Goal: Task Accomplishment & Management: Manage account settings

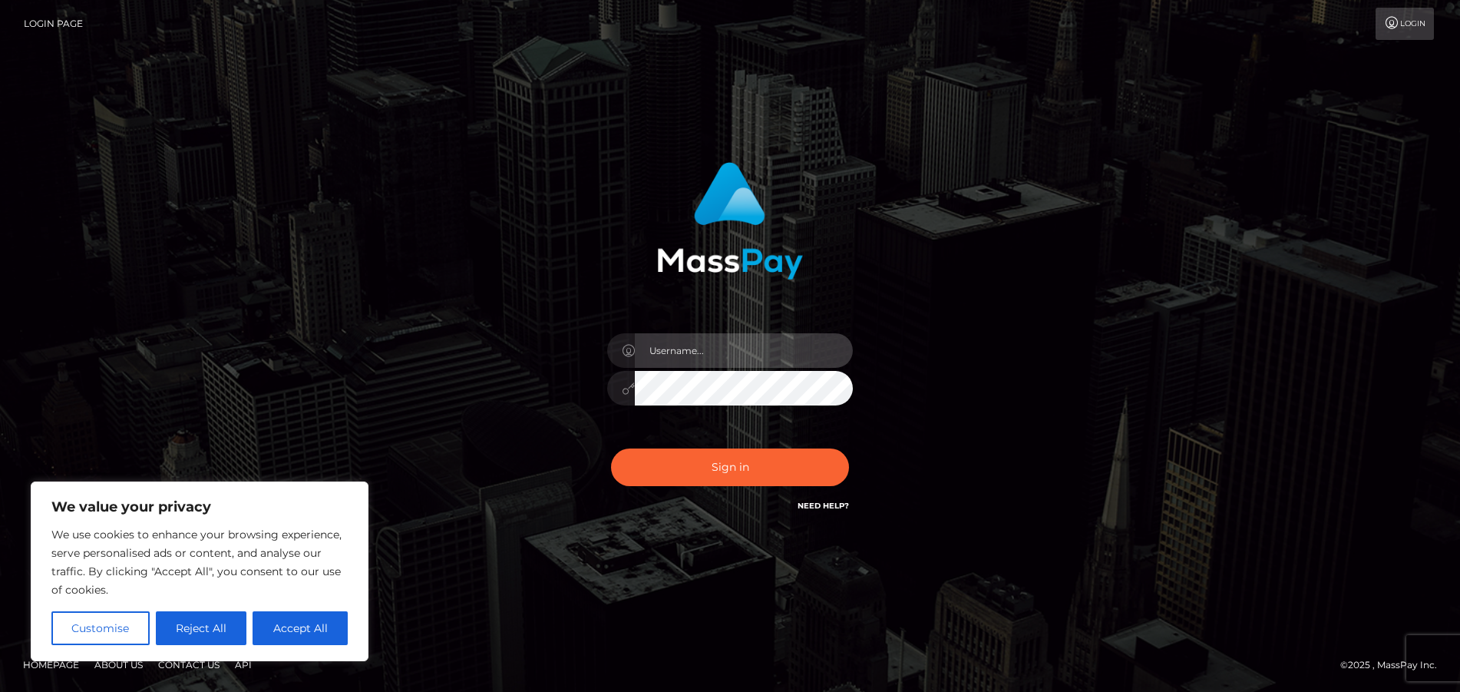
click at [719, 341] on input "text" at bounding box center [744, 350] width 218 height 35
type input "[EMAIL_ADDRESS][DOMAIN_NAME]"
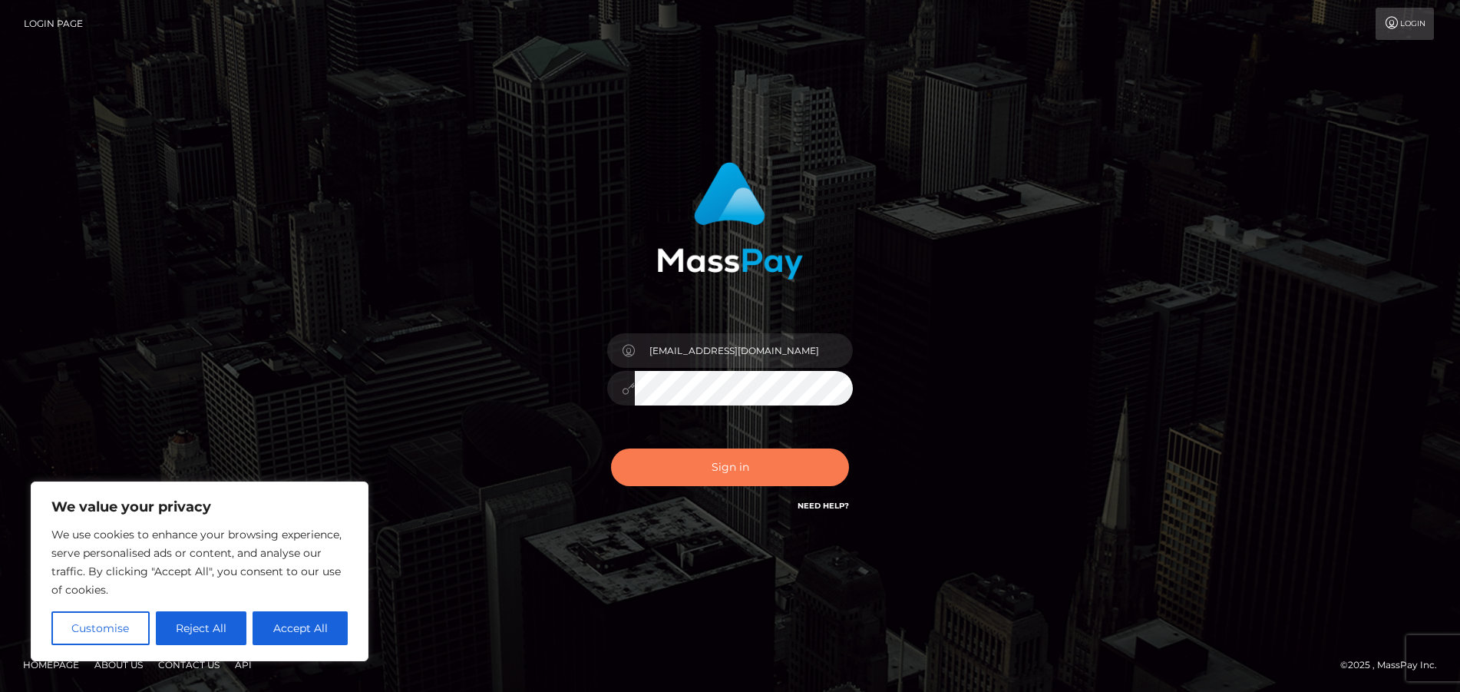
click at [780, 469] on button "Sign in" at bounding box center [730, 467] width 238 height 38
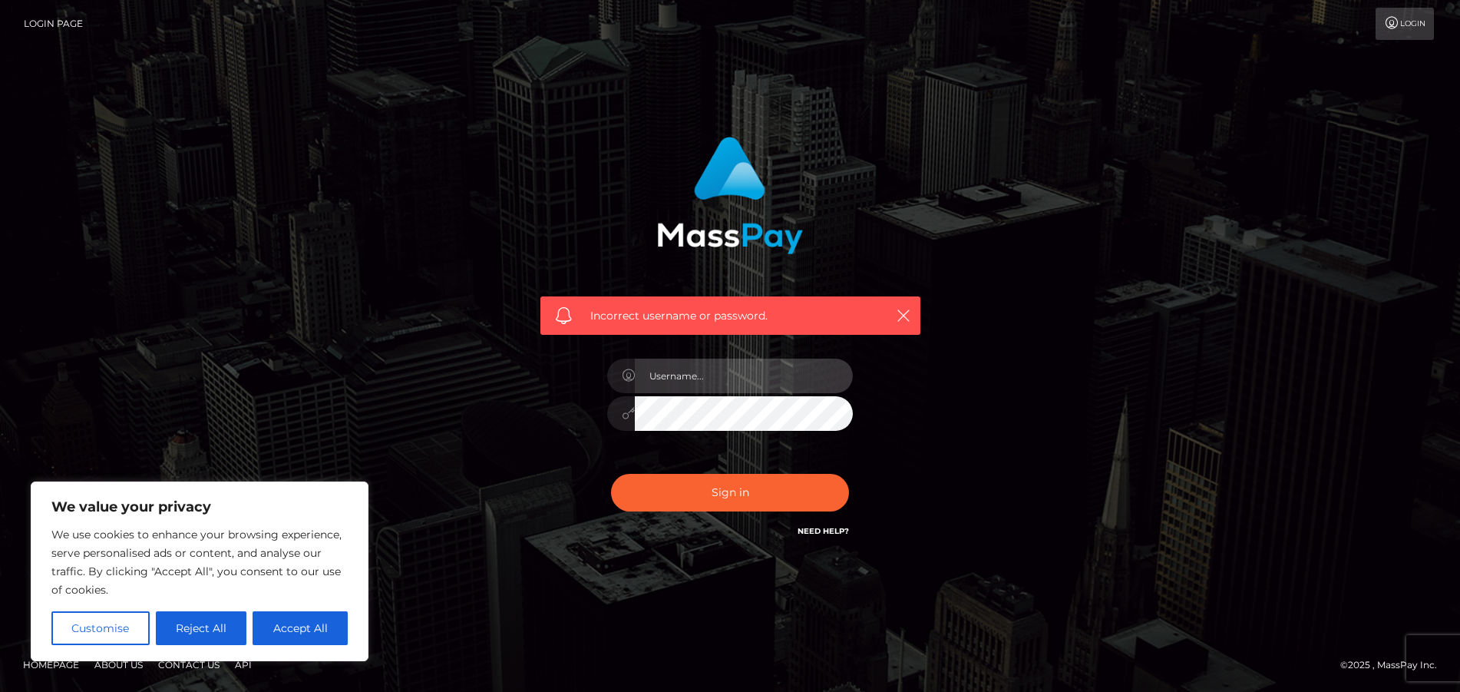
click at [696, 369] on input "text" at bounding box center [744, 375] width 218 height 35
type input "[EMAIL_ADDRESS][DOMAIN_NAME]"
click at [578, 428] on div "Incorrect username or password. [EMAIL_ADDRESS][DOMAIN_NAME]" at bounding box center [730, 338] width 403 height 426
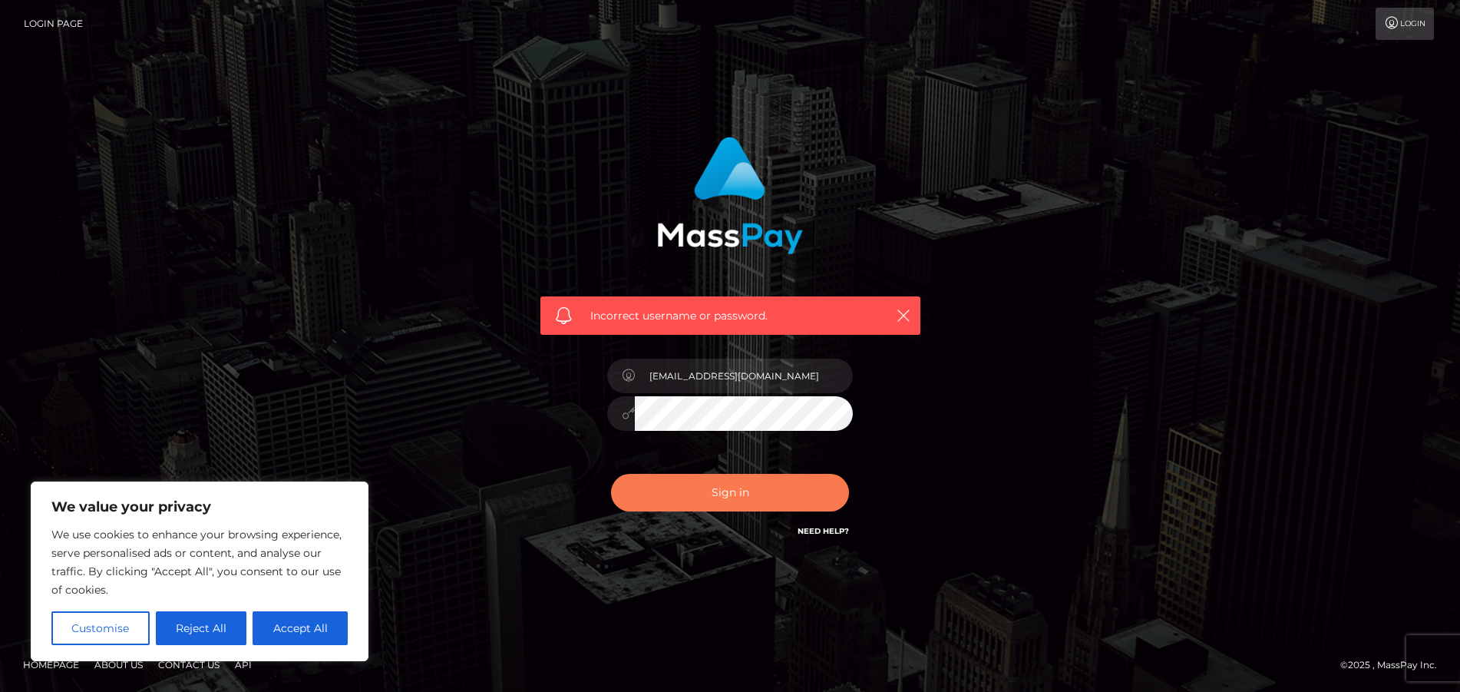
click at [672, 499] on button "Sign in" at bounding box center [730, 493] width 238 height 38
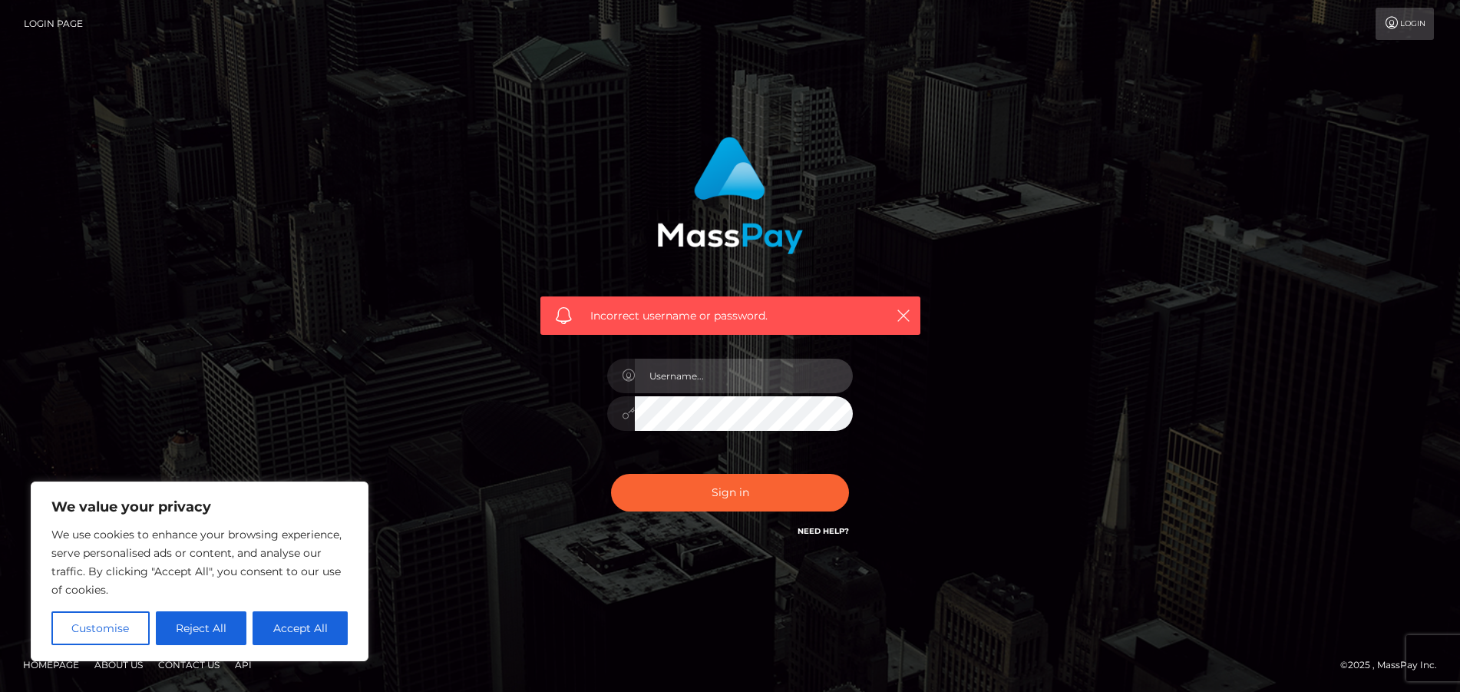
click at [695, 368] on input "text" at bounding box center [744, 375] width 218 height 35
type input "[EMAIL_ADDRESS][DOMAIN_NAME]"
click at [537, 444] on div "Incorrect username or password. [EMAIL_ADDRESS][DOMAIN_NAME]" at bounding box center [730, 338] width 403 height 426
click at [289, 630] on button "Accept All" at bounding box center [300, 628] width 95 height 34
checkbox input "true"
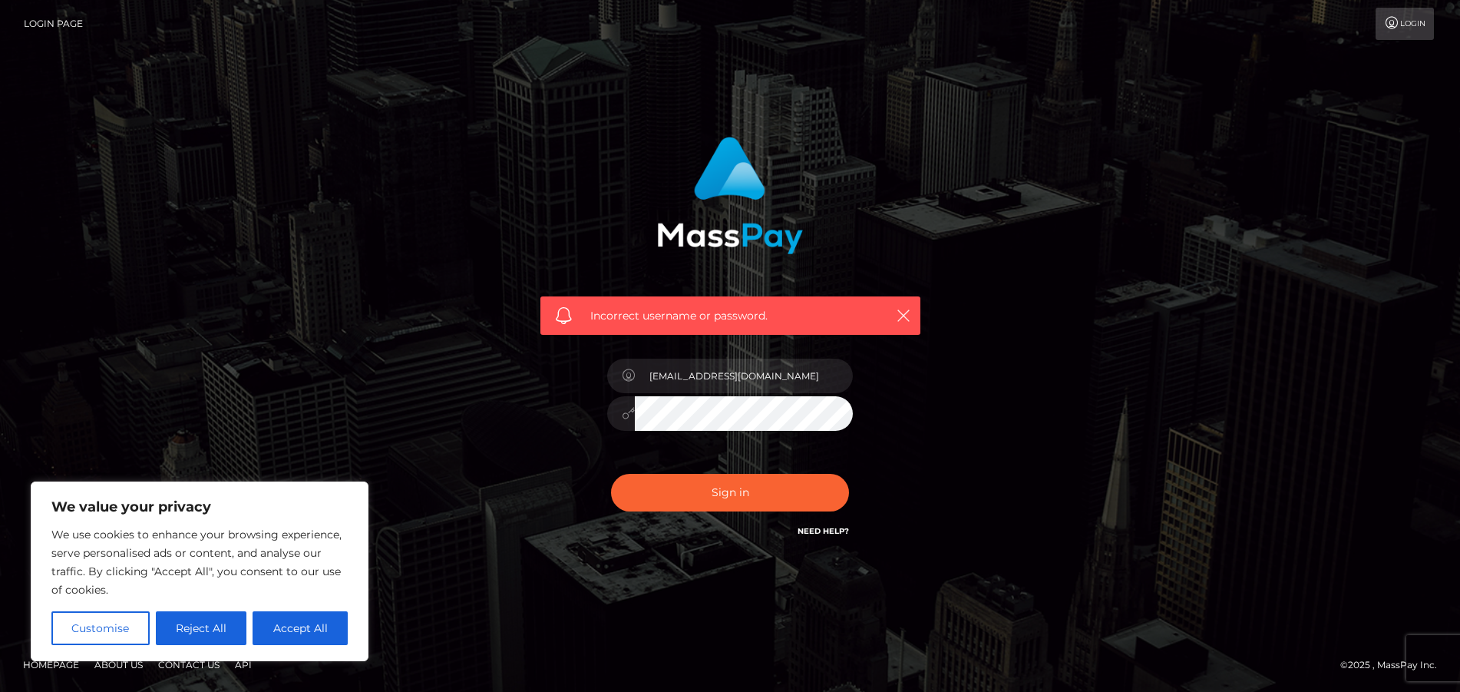
checkbox input "true"
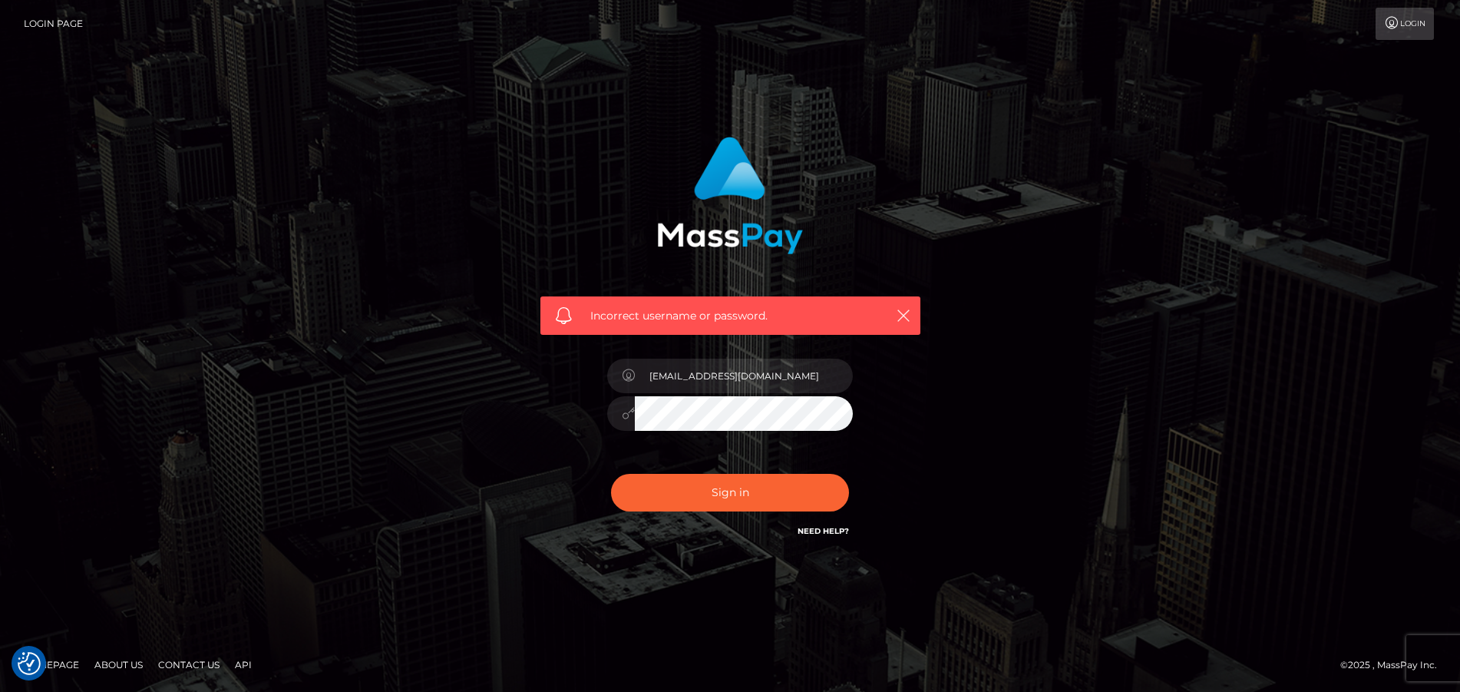
click at [628, 423] on div at bounding box center [730, 411] width 246 height 30
click at [662, 470] on div "Sign in Need Help?" at bounding box center [730, 498] width 269 height 68
click at [663, 480] on button "Sign in" at bounding box center [730, 493] width 238 height 38
click at [708, 370] on input "text" at bounding box center [744, 375] width 218 height 35
type input "[EMAIL_ADDRESS][DOMAIN_NAME]"
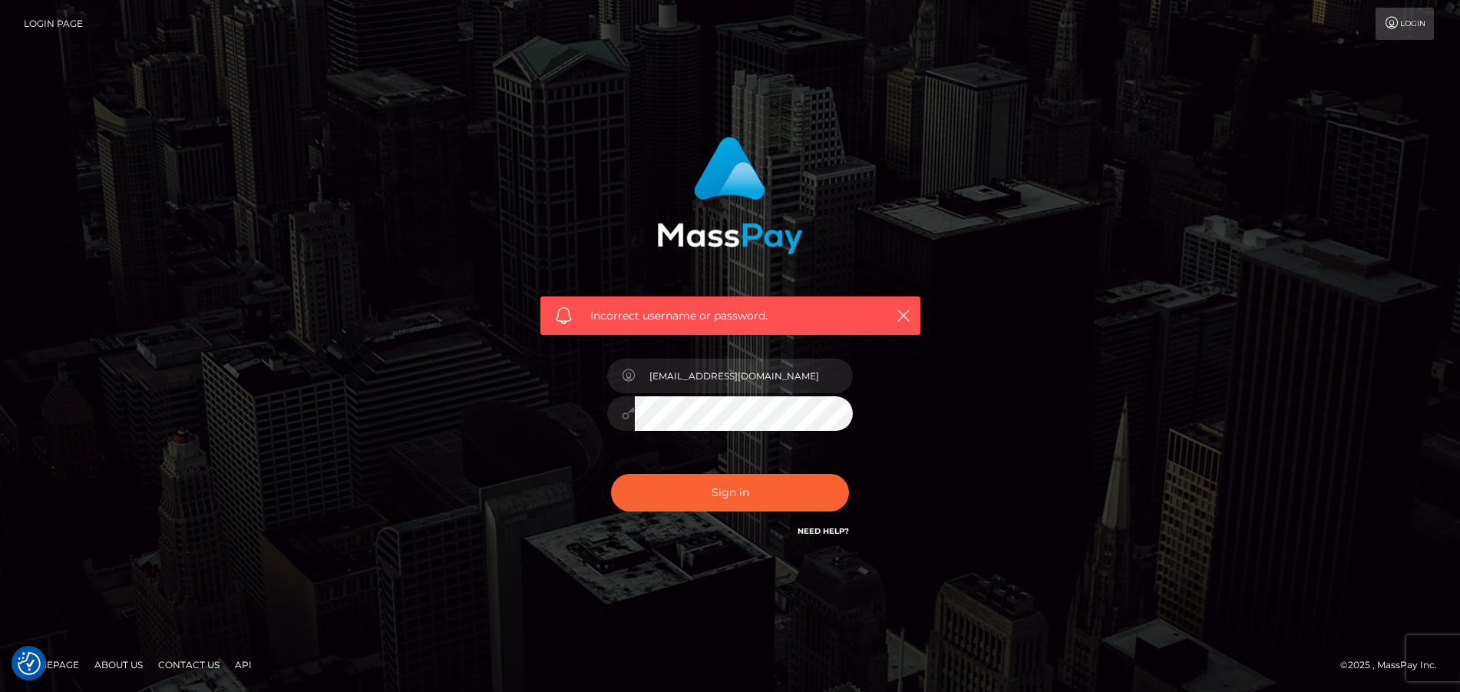
click at [456, 415] on div "Incorrect username or password. [EMAIL_ADDRESS][DOMAIN_NAME]" at bounding box center [729, 345] width 875 height 441
click at [653, 485] on button "Sign in" at bounding box center [730, 493] width 238 height 38
click at [679, 381] on input "text" at bounding box center [744, 375] width 218 height 35
type input "[EMAIL_ADDRESS][DOMAIN_NAME]"
click at [575, 391] on div "Incorrect username or password. [EMAIL_ADDRESS][DOMAIN_NAME]" at bounding box center [730, 338] width 403 height 426
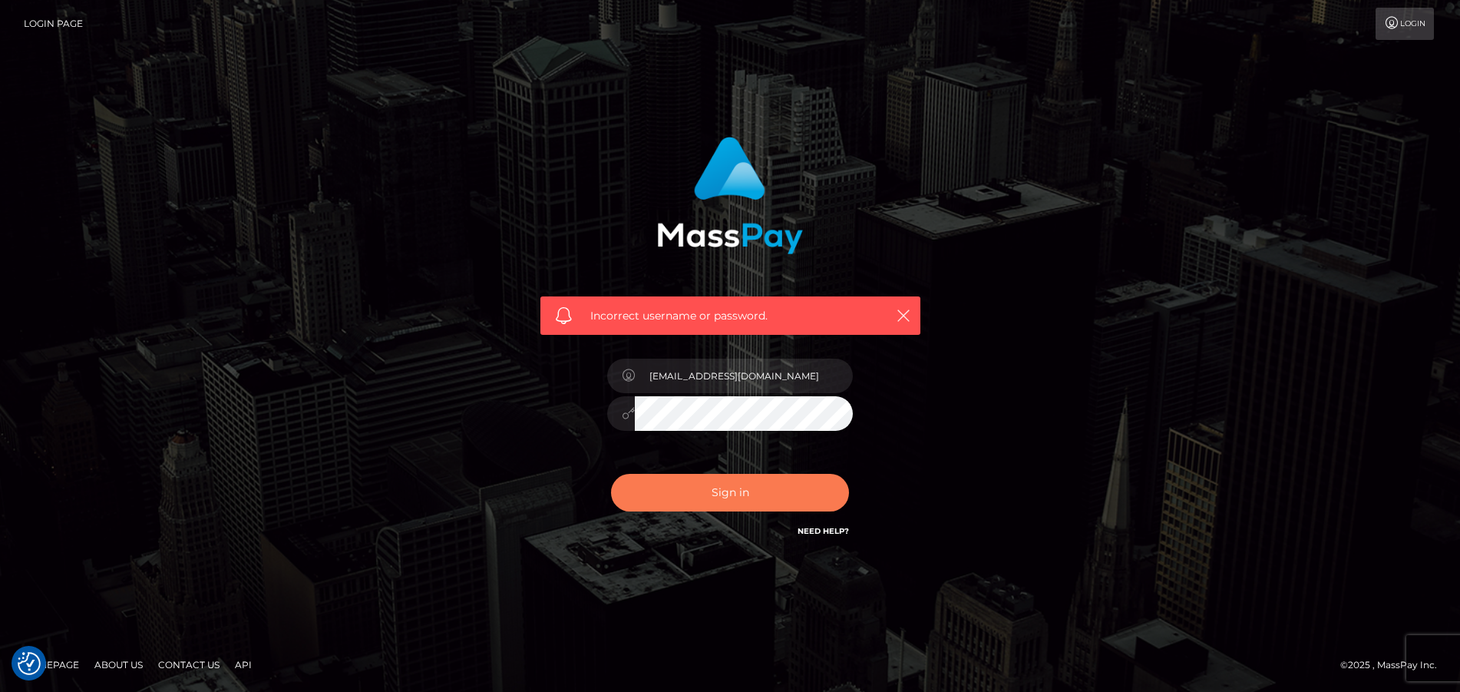
click at [674, 483] on button "Sign in" at bounding box center [730, 493] width 238 height 38
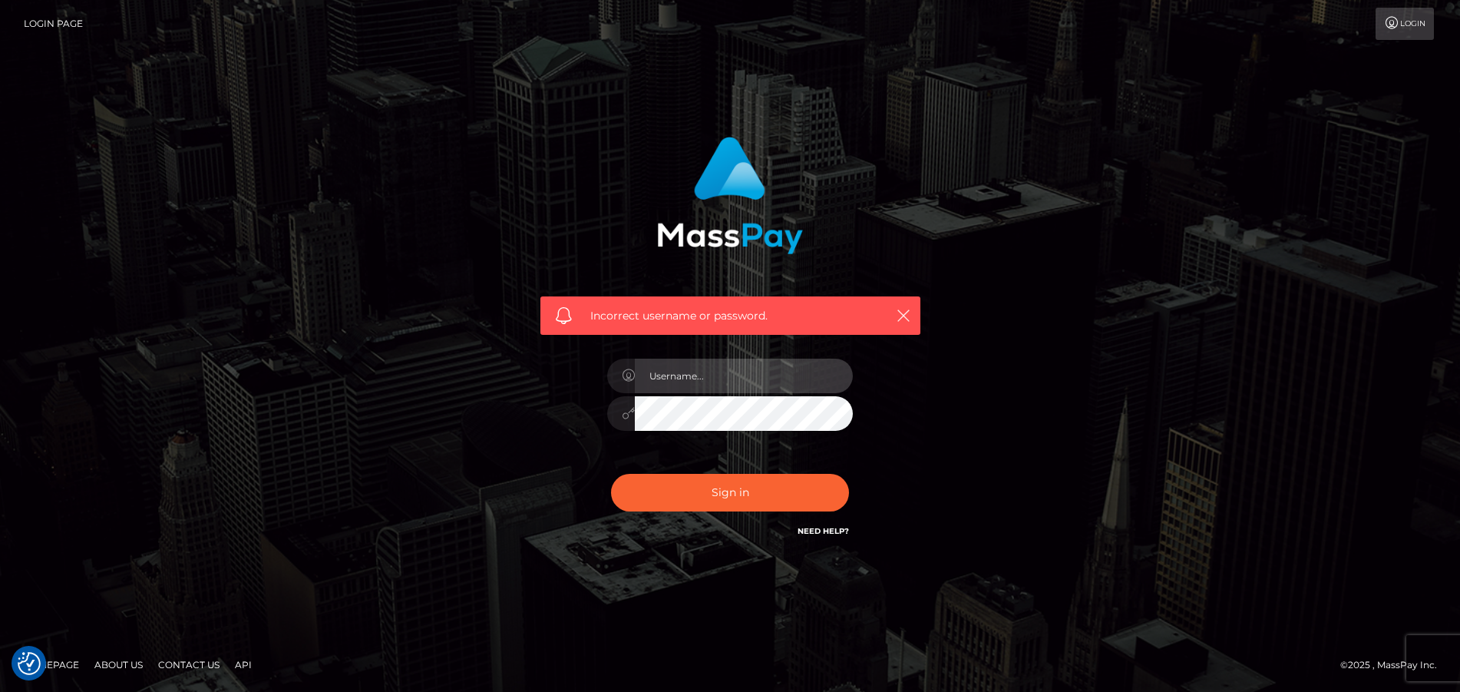
click at [698, 368] on input "text" at bounding box center [744, 375] width 218 height 35
type input "Meowann123456@"
drag, startPoint x: 751, startPoint y: 374, endPoint x: 410, endPoint y: 374, distance: 341.6
click at [410, 374] on div "Incorrect username or password. Meowann123456@" at bounding box center [729, 345] width 875 height 441
type input "[EMAIL_ADDRESS][DOMAIN_NAME]"
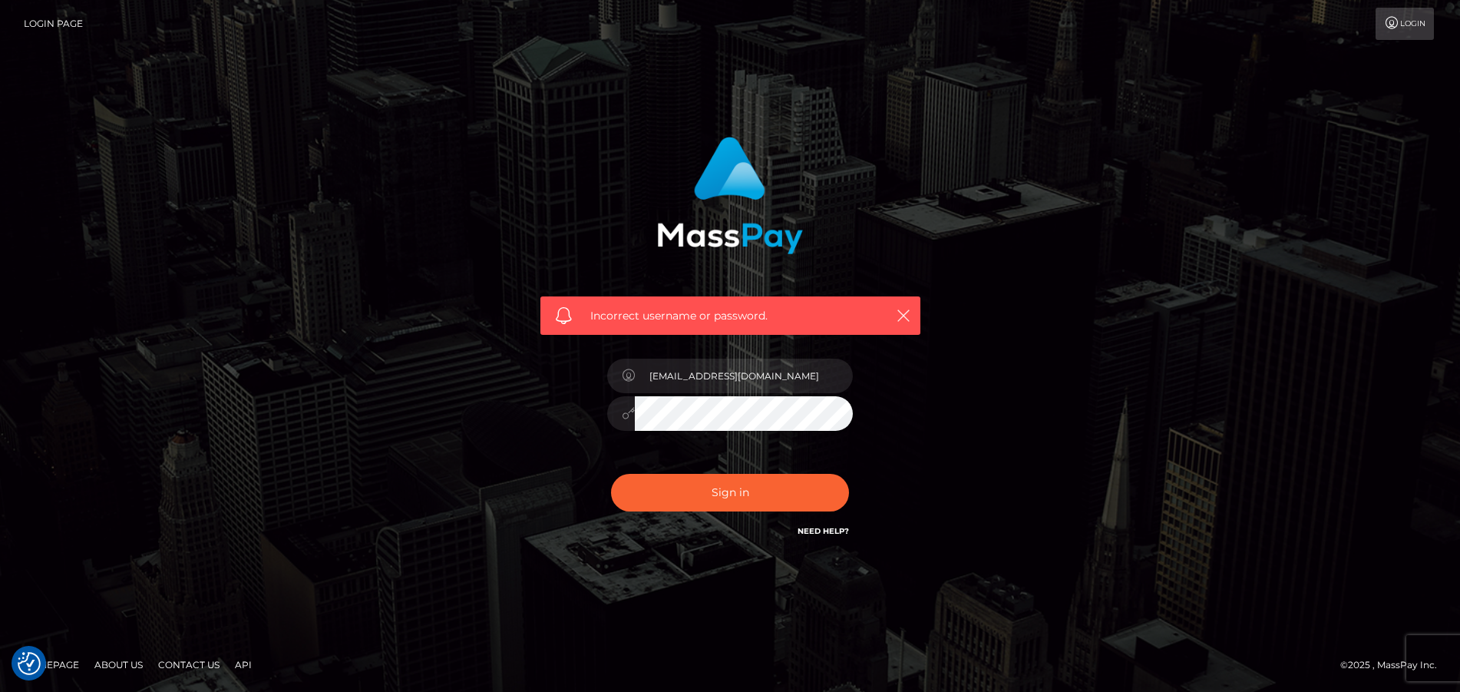
click at [315, 421] on div "Incorrect username or password. [EMAIL_ADDRESS][DOMAIN_NAME]" at bounding box center [729, 345] width 875 height 441
click at [642, 484] on button "Sign in" at bounding box center [730, 493] width 238 height 38
